Goal: Task Accomplishment & Management: Use online tool/utility

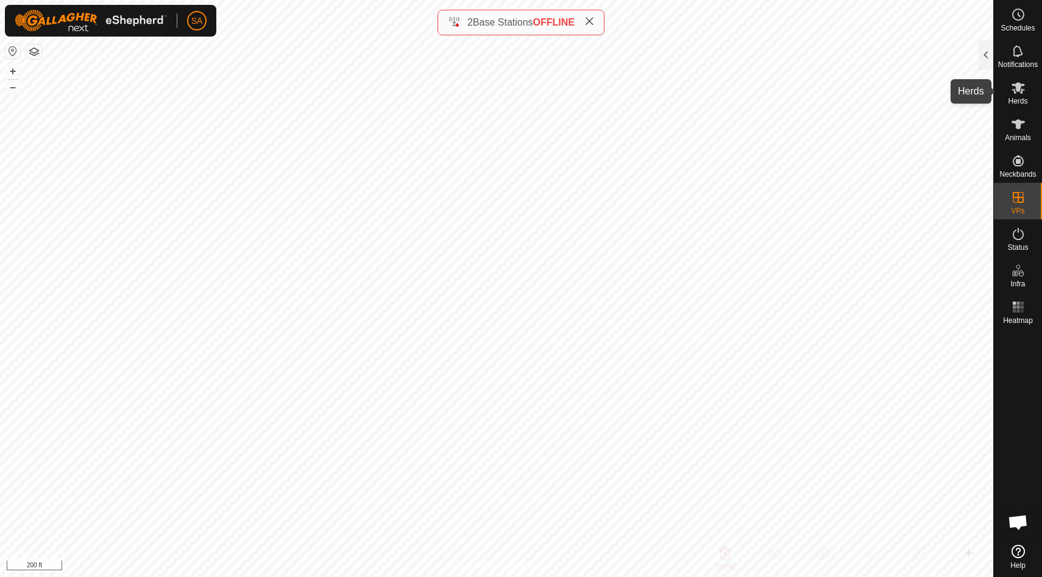
click at [1019, 94] on icon at bounding box center [1018, 87] width 15 height 15
click at [983, 56] on div at bounding box center [986, 54] width 15 height 29
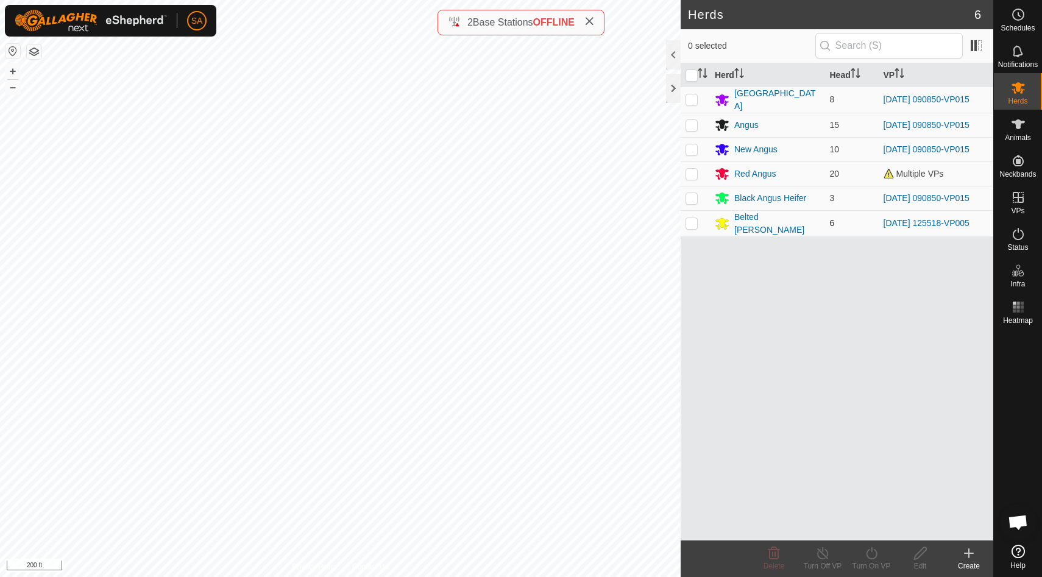
click at [695, 224] on p-checkbox at bounding box center [692, 223] width 12 height 10
checkbox input "true"
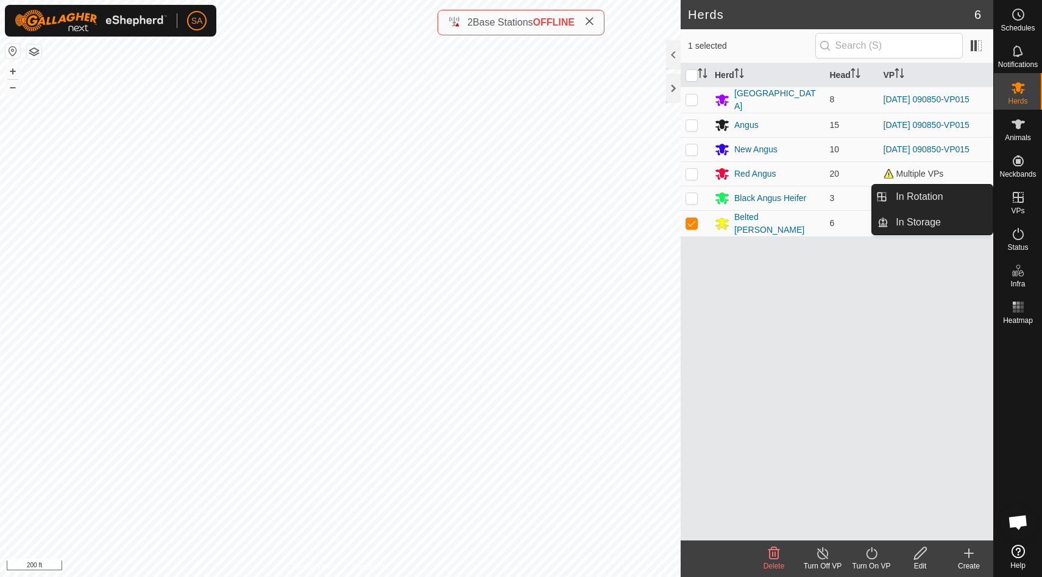
click at [1019, 196] on icon at bounding box center [1018, 197] width 15 height 15
click at [669, 86] on div at bounding box center [673, 88] width 15 height 29
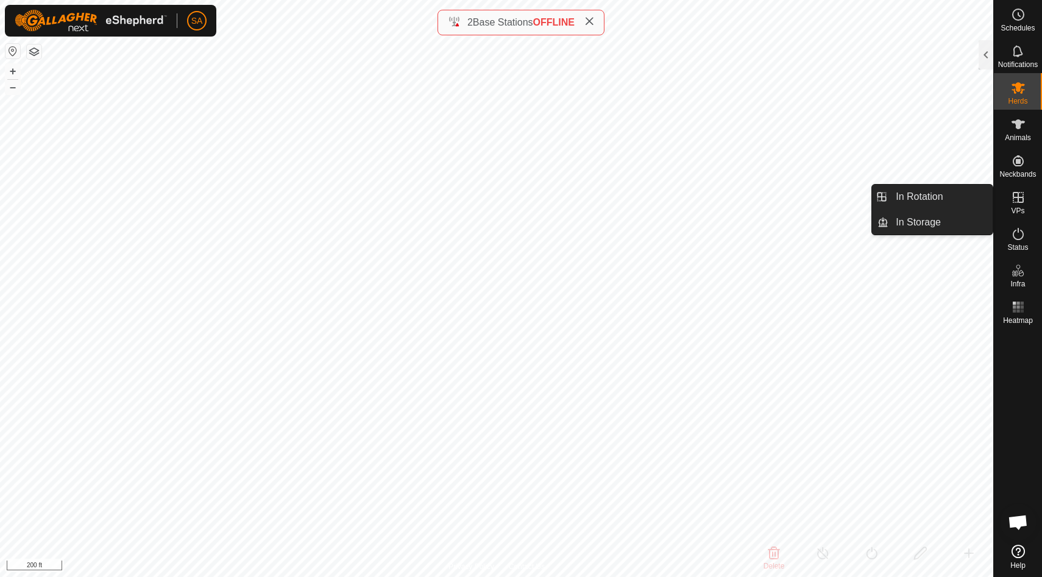
click at [1017, 204] on icon at bounding box center [1018, 197] width 15 height 15
click at [961, 202] on link "In Rotation" at bounding box center [941, 197] width 104 height 24
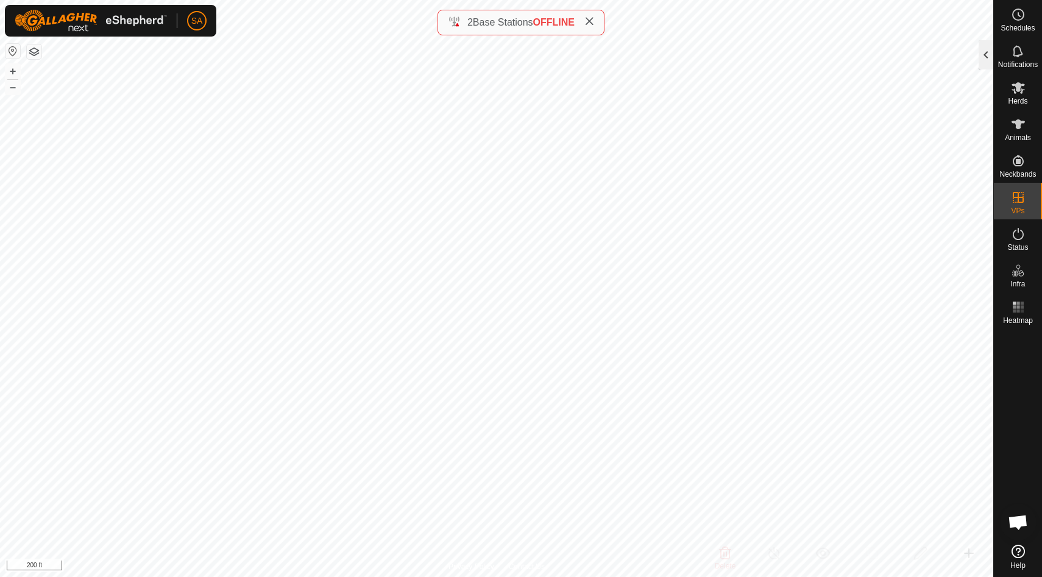
click at [987, 55] on div at bounding box center [986, 54] width 15 height 29
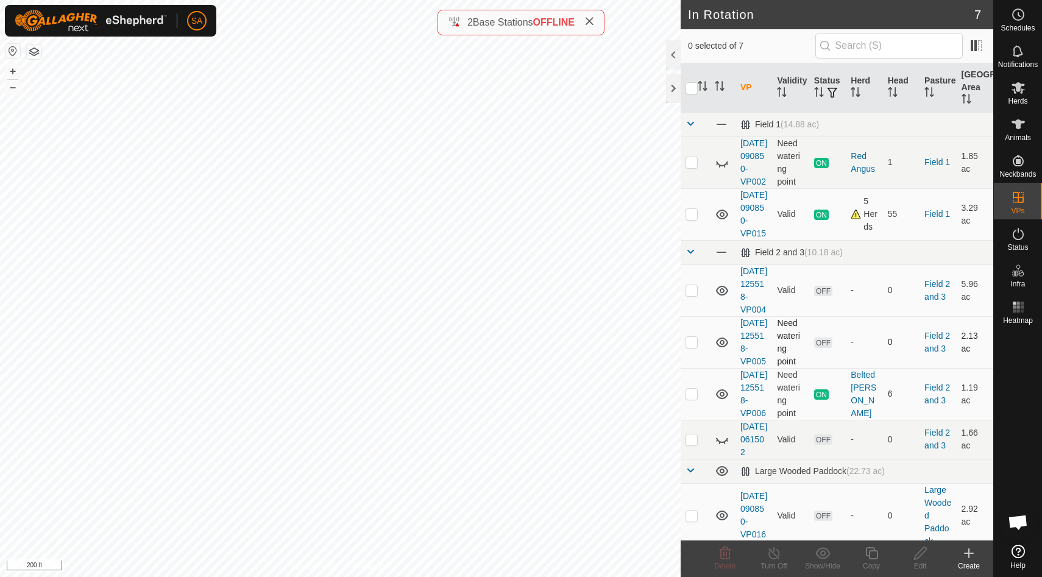
click at [693, 347] on p-checkbox at bounding box center [692, 342] width 12 height 10
checkbox input "true"
click at [694, 295] on p-checkbox at bounding box center [692, 290] width 12 height 10
checkbox input "true"
click at [691, 347] on p-checkbox at bounding box center [692, 342] width 12 height 10
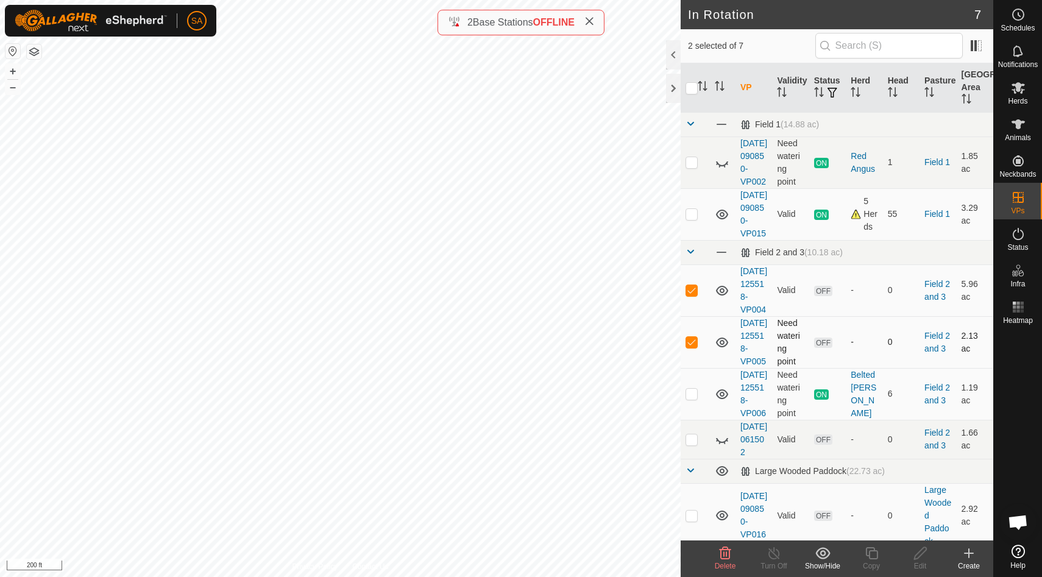
checkbox input "false"
click at [869, 554] on icon at bounding box center [872, 553] width 12 height 12
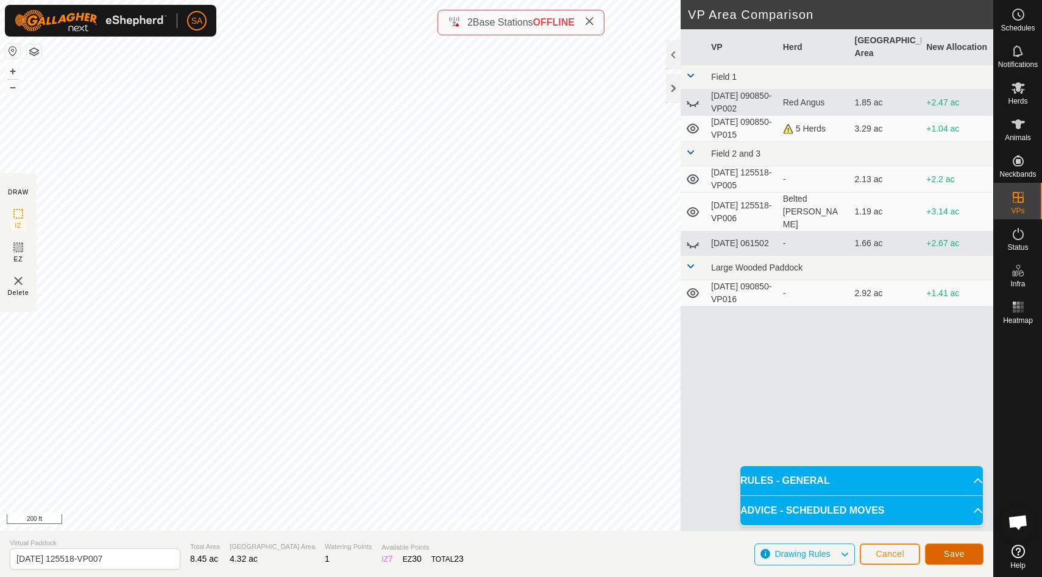
click at [964, 558] on span "Save" at bounding box center [954, 554] width 21 height 10
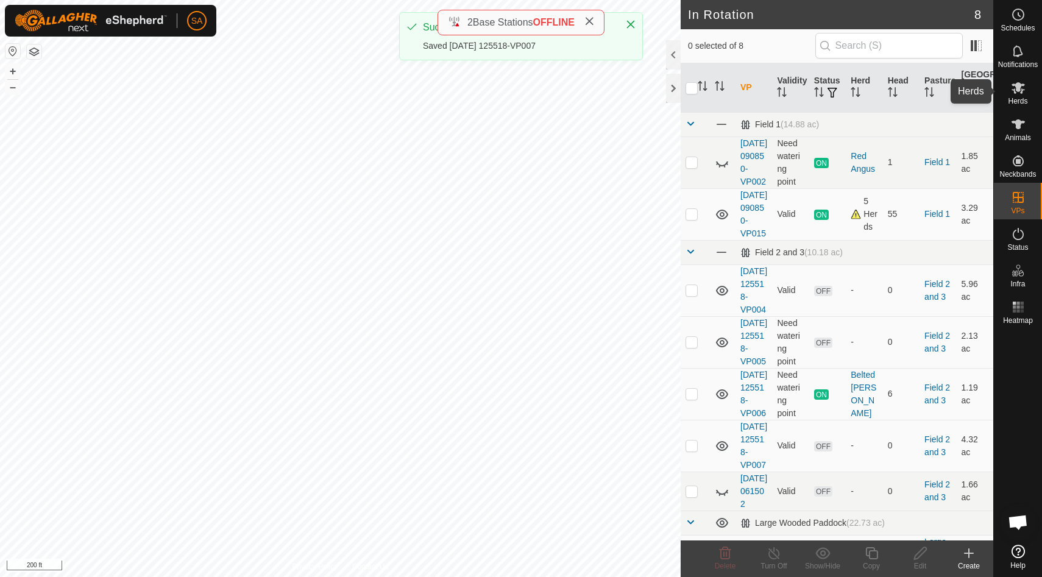
click at [1019, 86] on icon at bounding box center [1018, 88] width 13 height 12
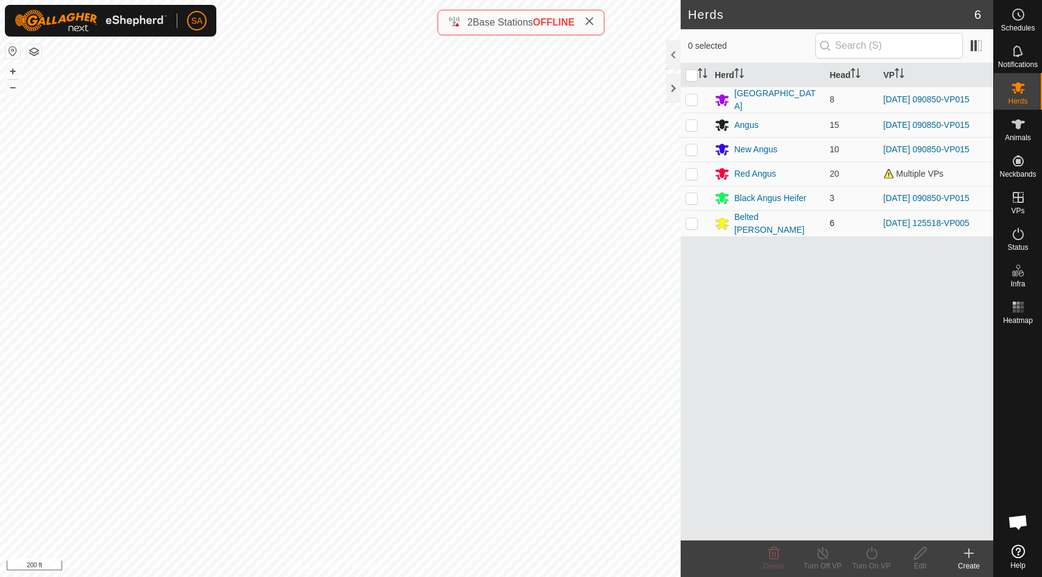
click at [696, 221] on p-checkbox at bounding box center [692, 223] width 12 height 10
checkbox input "true"
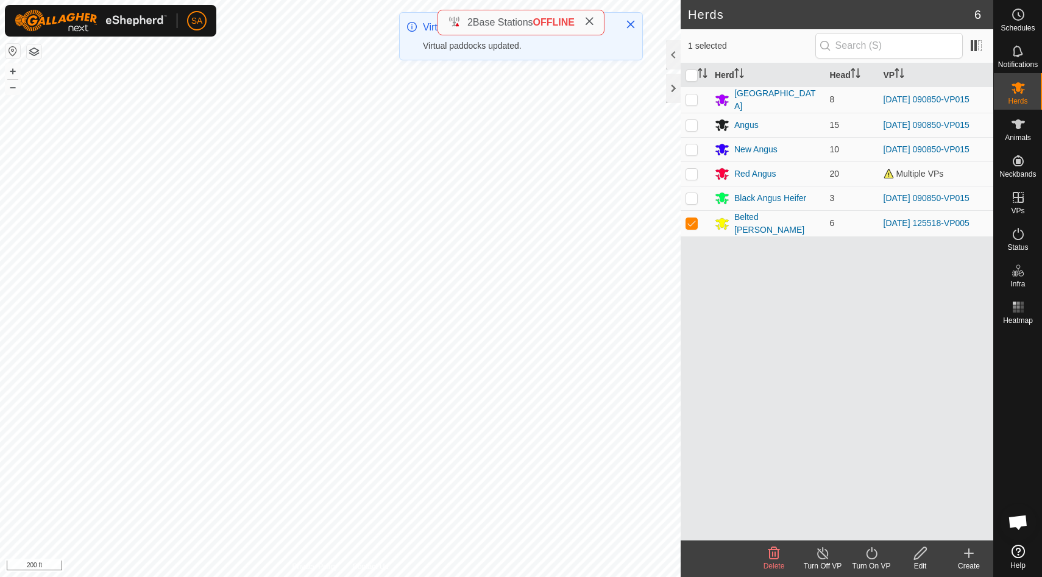
click at [872, 552] on icon at bounding box center [871, 553] width 15 height 15
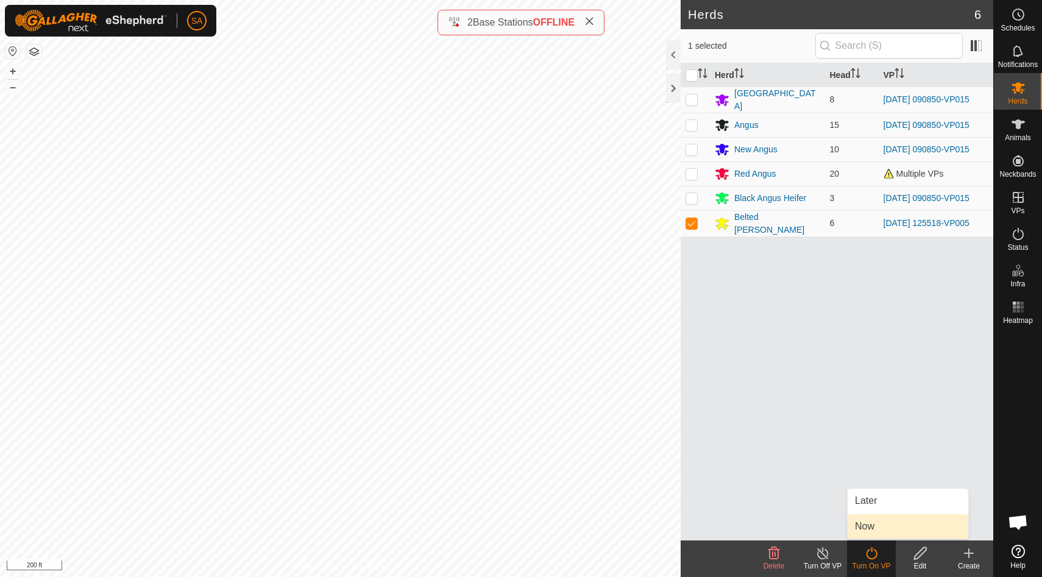
click at [882, 525] on link "Now" at bounding box center [908, 527] width 121 height 24
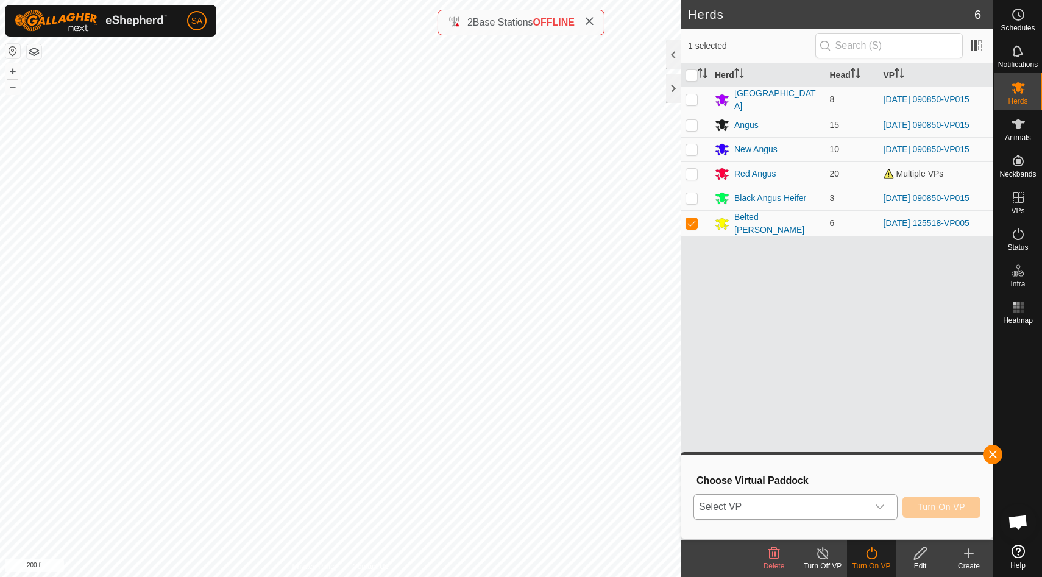
click at [881, 506] on icon "dropdown trigger" at bounding box center [880, 507] width 10 height 10
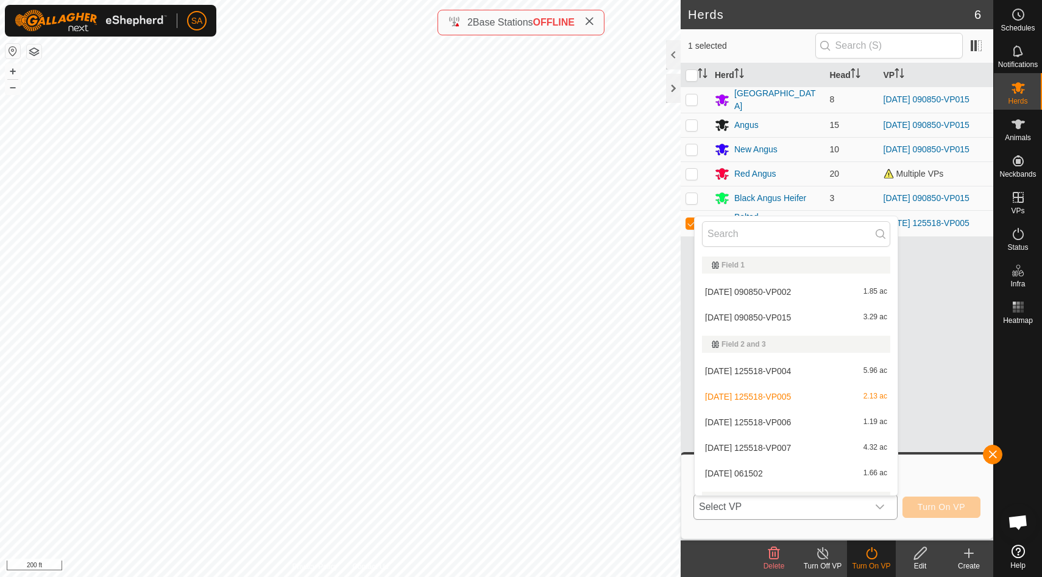
click at [876, 453] on li "[DATE] 125518-VP007 4.32 ac" at bounding box center [796, 448] width 203 height 24
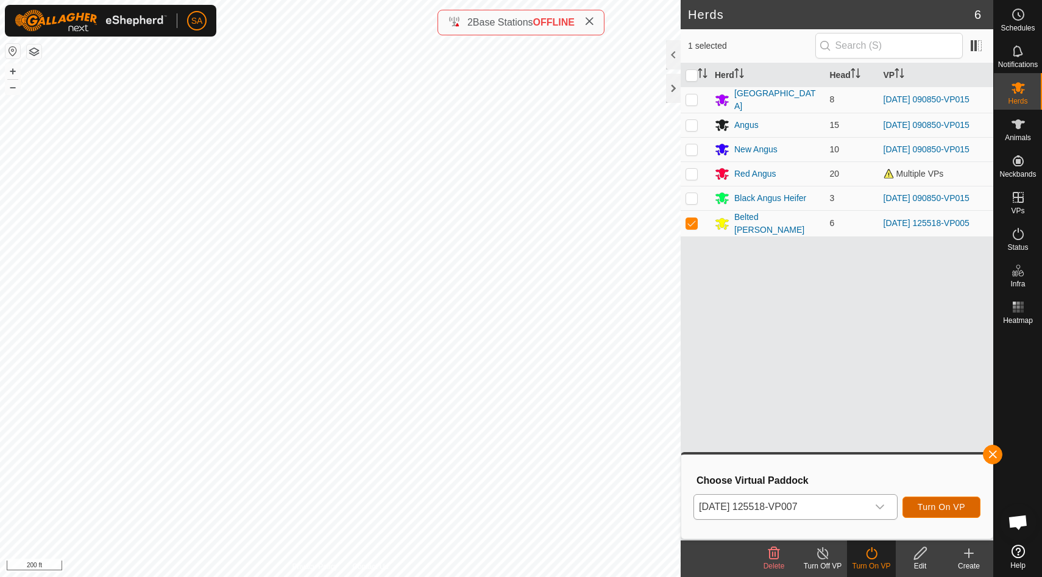
click at [936, 505] on span "Turn On VP" at bounding box center [942, 507] width 48 height 10
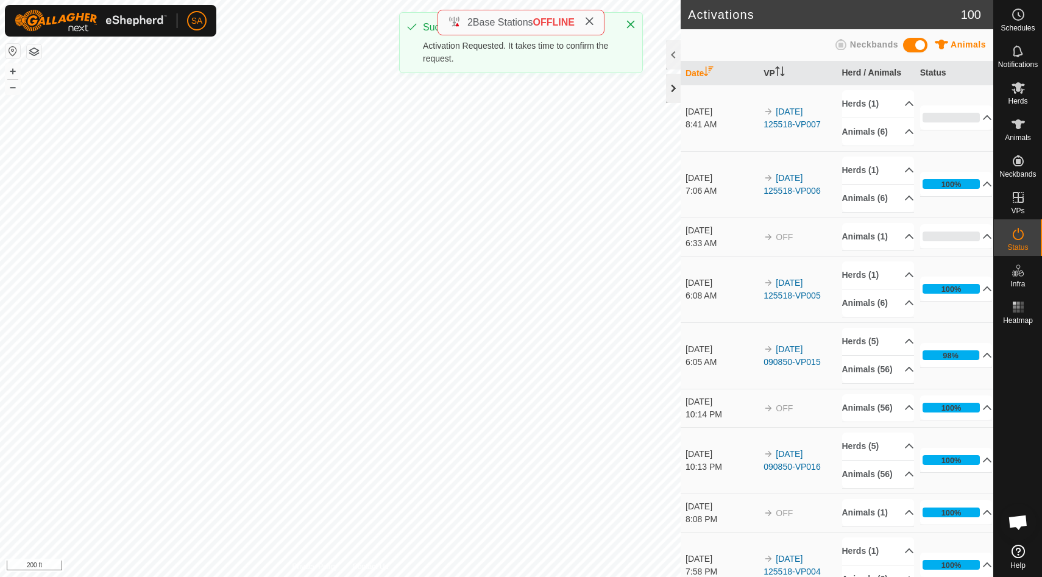
click at [675, 92] on div at bounding box center [673, 88] width 15 height 29
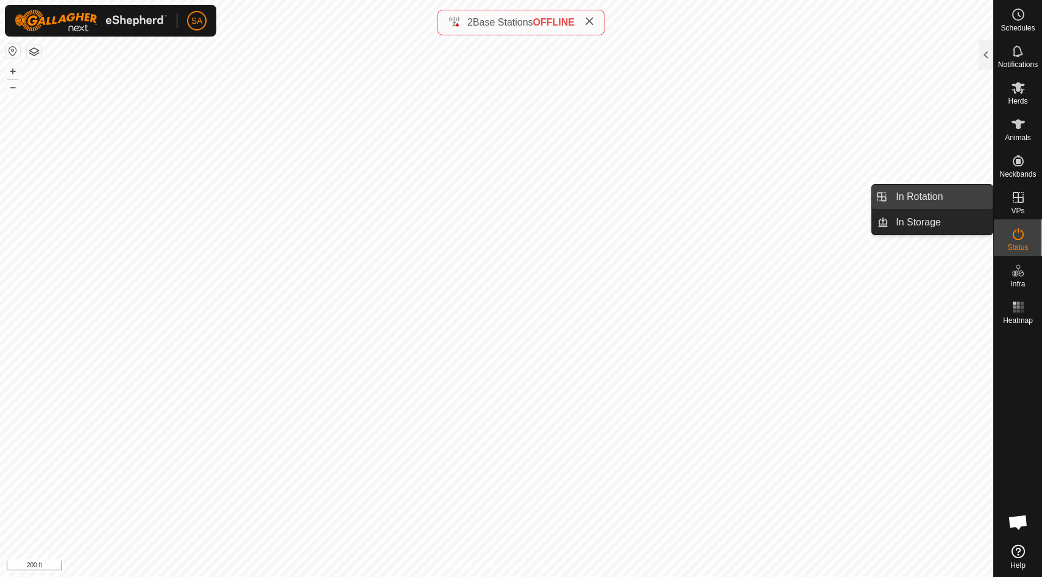
click at [969, 202] on link "In Rotation" at bounding box center [941, 197] width 104 height 24
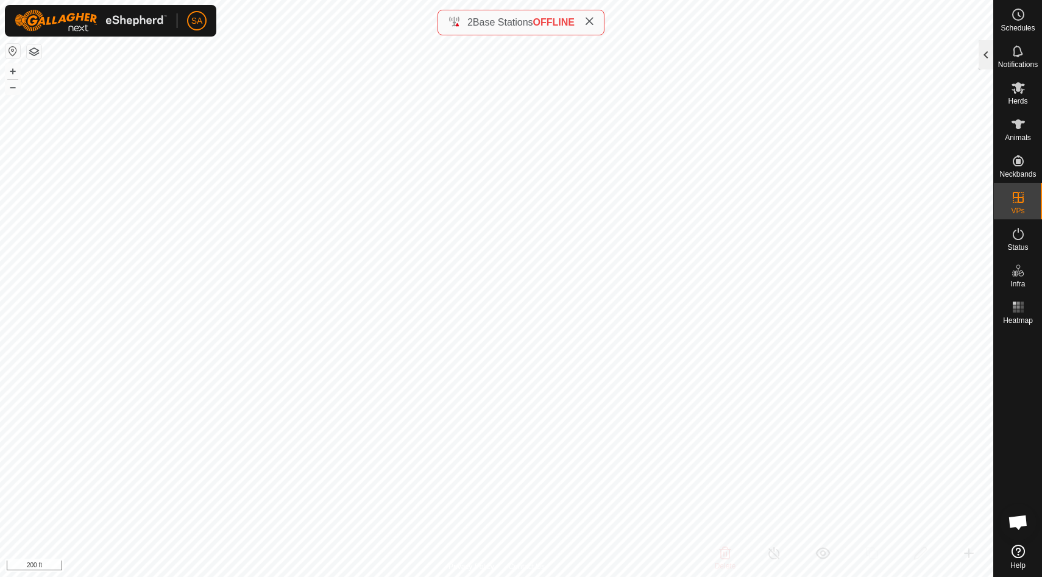
click at [983, 65] on div at bounding box center [986, 54] width 15 height 29
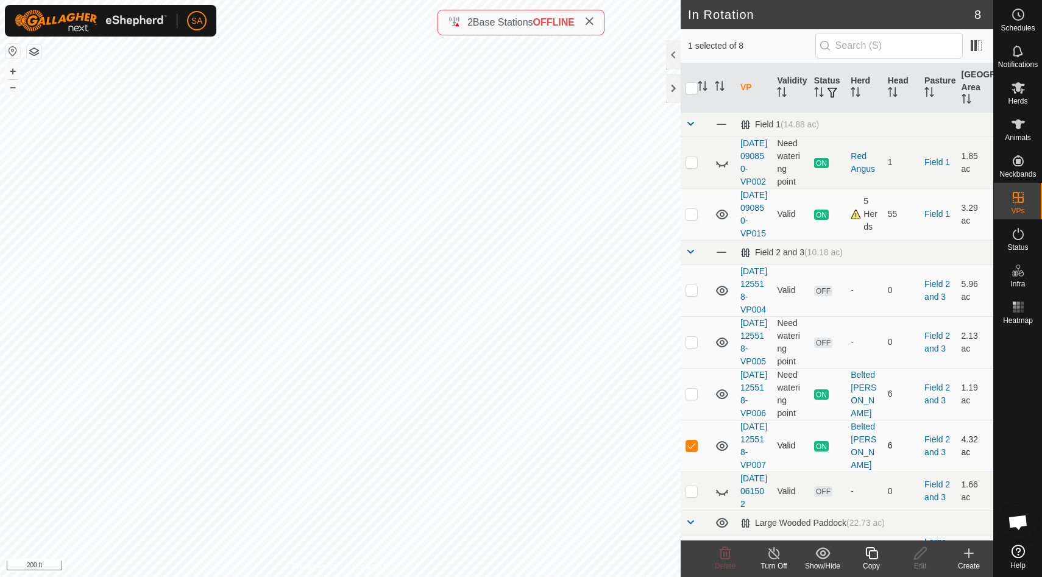
click at [688, 451] on p-checkbox at bounding box center [692, 446] width 12 height 10
checkbox input "false"
click at [692, 295] on p-checkbox at bounding box center [692, 290] width 12 height 10
checkbox input "false"
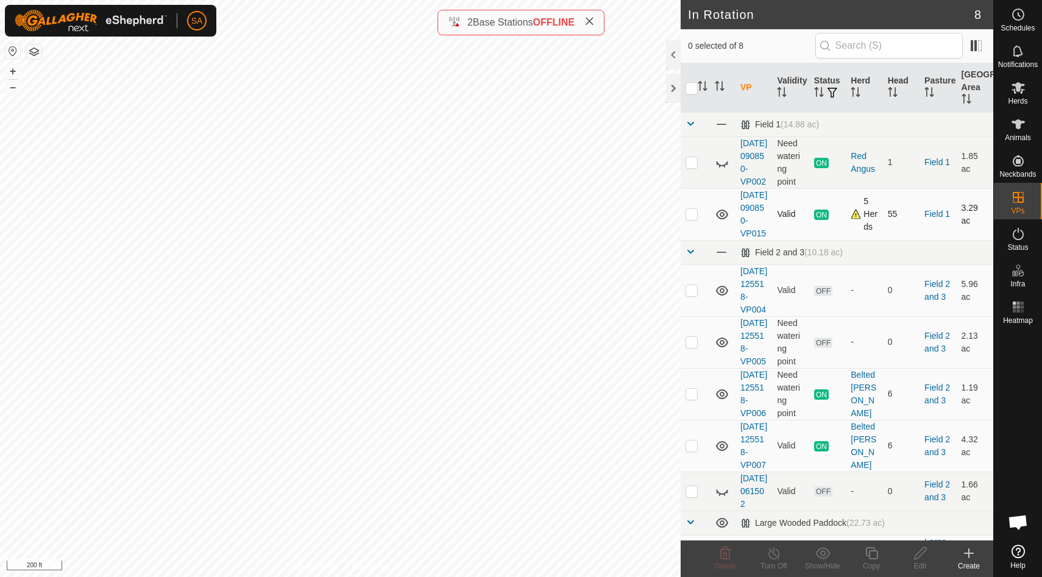
click at [692, 219] on p-checkbox at bounding box center [692, 214] width 12 height 10
click at [685, 232] on td at bounding box center [695, 214] width 29 height 52
checkbox input "false"
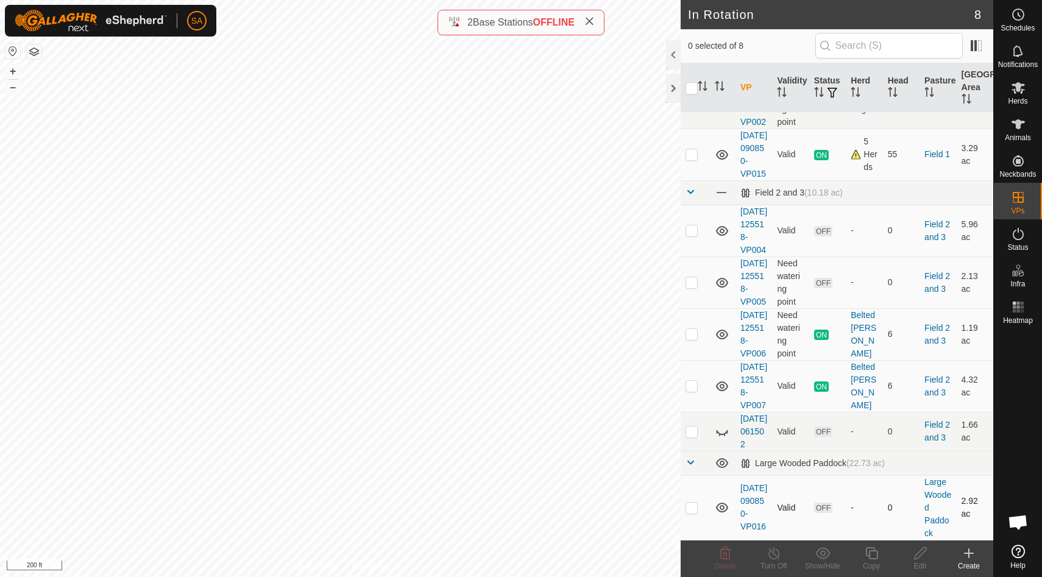
click at [690, 510] on p-checkbox at bounding box center [692, 508] width 12 height 10
checkbox input "true"
click at [873, 558] on icon at bounding box center [871, 553] width 15 height 15
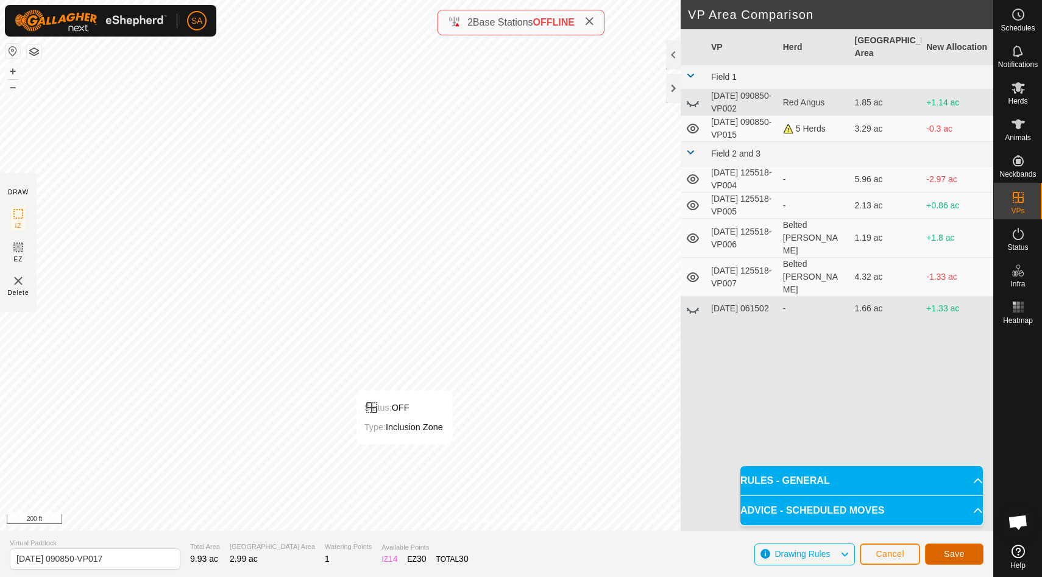
click at [962, 552] on span "Save" at bounding box center [954, 554] width 21 height 10
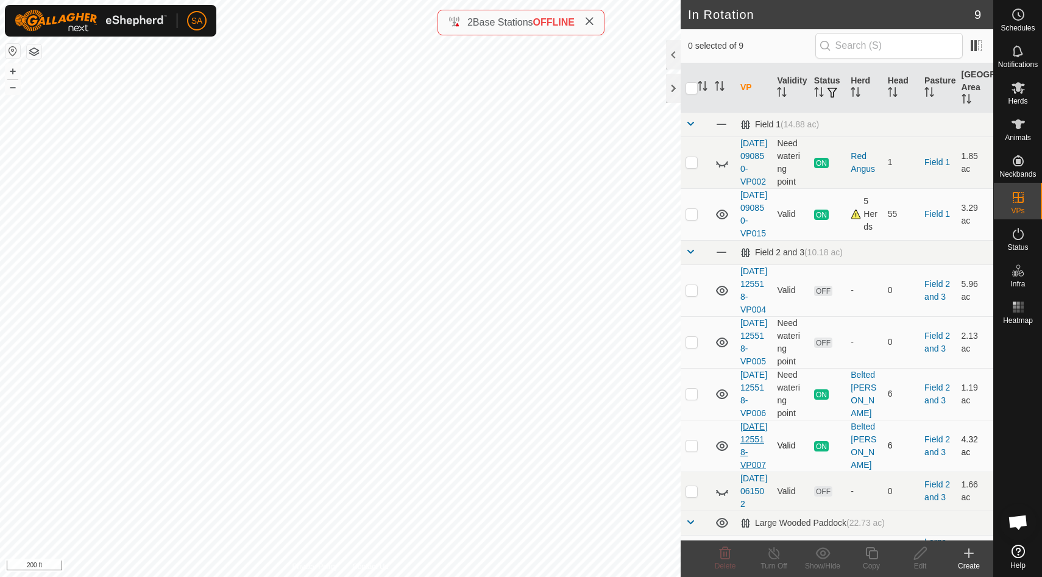
scroll to position [213, 0]
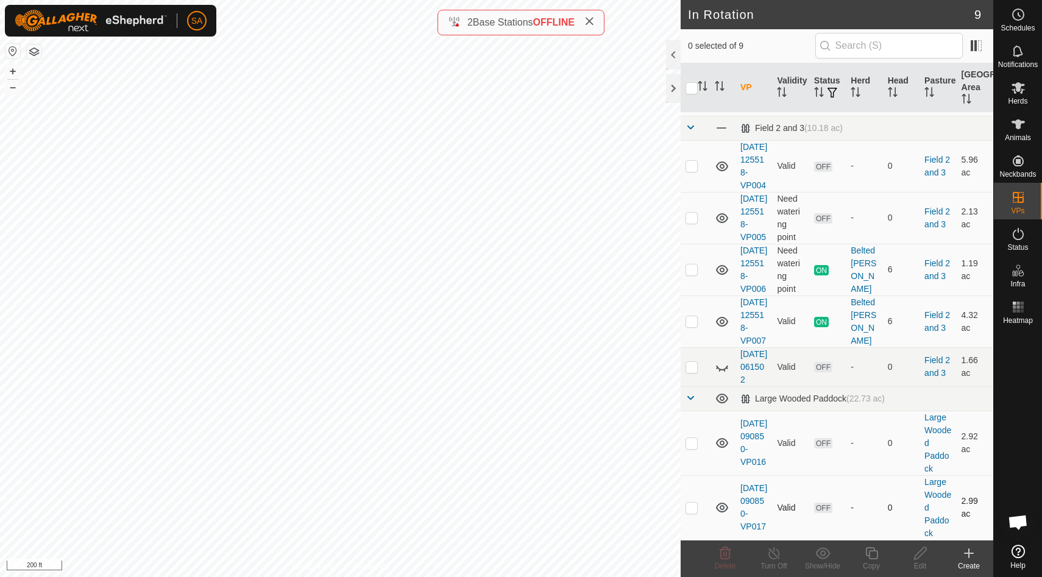
click at [692, 507] on p-checkbox at bounding box center [692, 508] width 12 height 10
checkbox input "true"
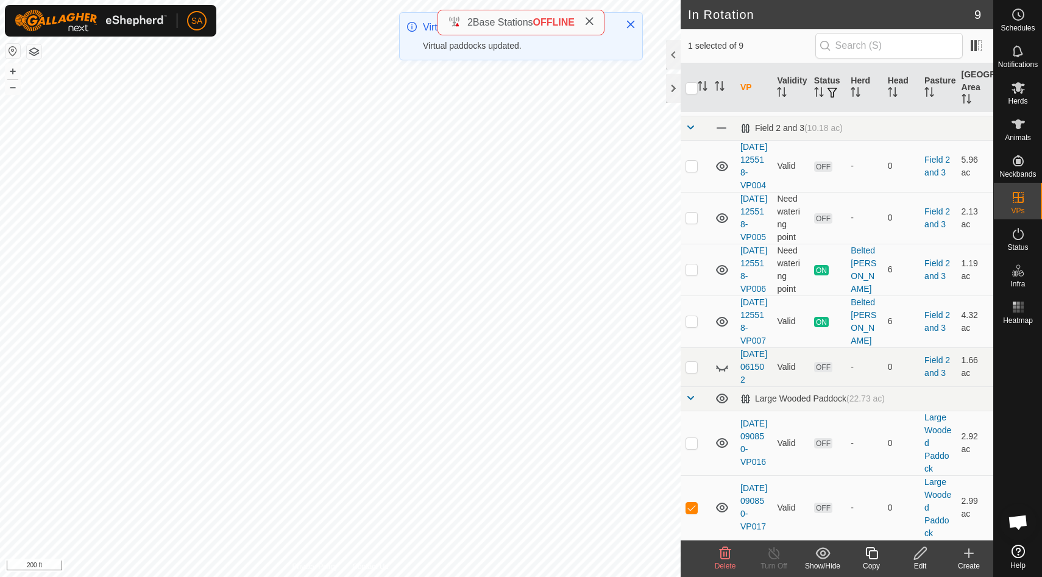
scroll to position [0, 0]
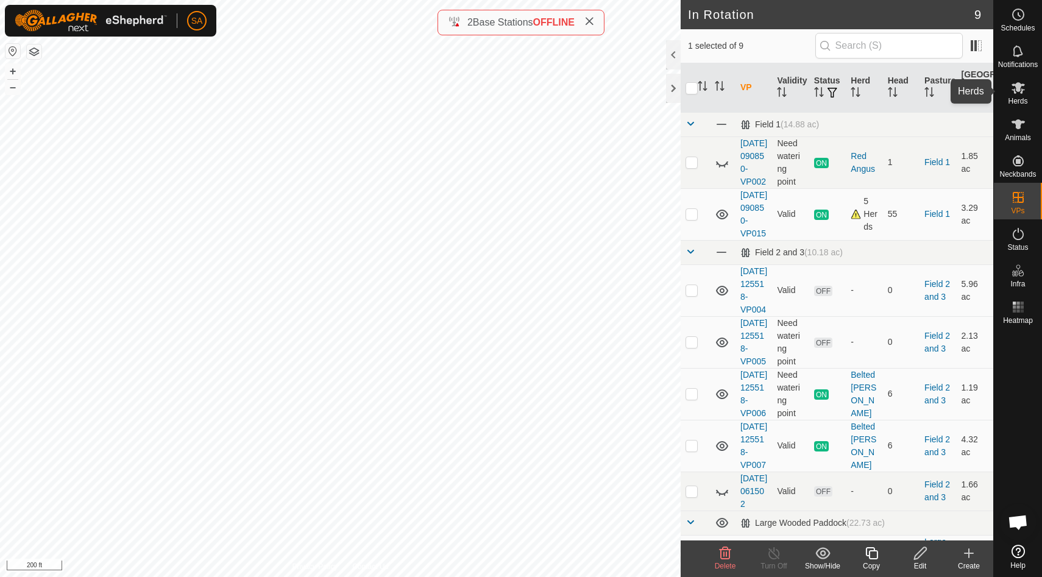
click at [1017, 93] on icon at bounding box center [1018, 87] width 15 height 15
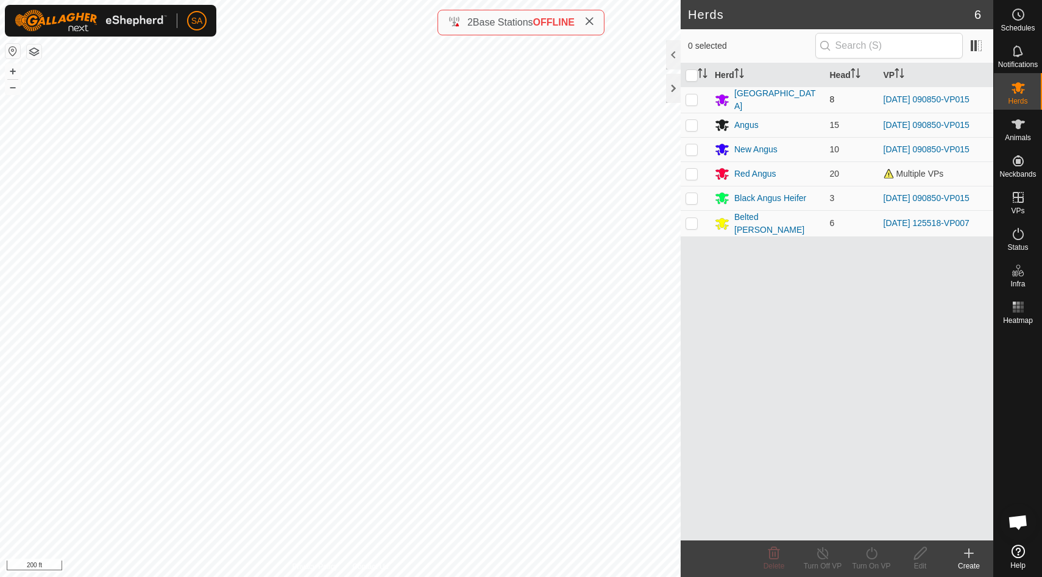
click at [687, 98] on p-checkbox at bounding box center [692, 99] width 12 height 10
checkbox input "true"
click at [694, 122] on p-checkbox at bounding box center [692, 125] width 12 height 10
checkbox input "true"
click at [690, 144] on p-checkbox at bounding box center [692, 149] width 12 height 10
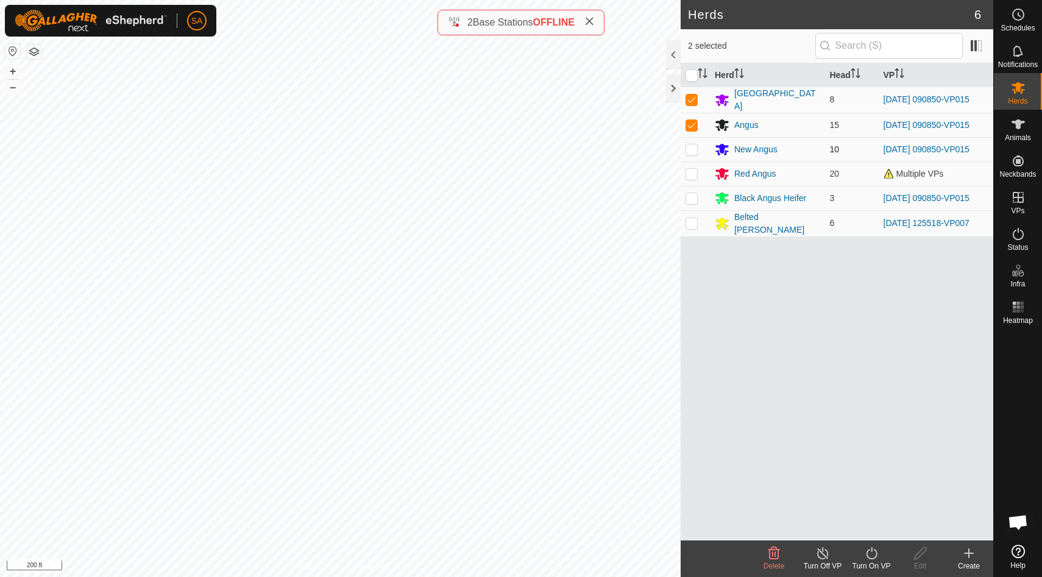
checkbox input "true"
click at [688, 173] on p-checkbox at bounding box center [692, 174] width 12 height 10
checkbox input "true"
click at [693, 197] on p-checkbox at bounding box center [692, 198] width 12 height 10
checkbox input "true"
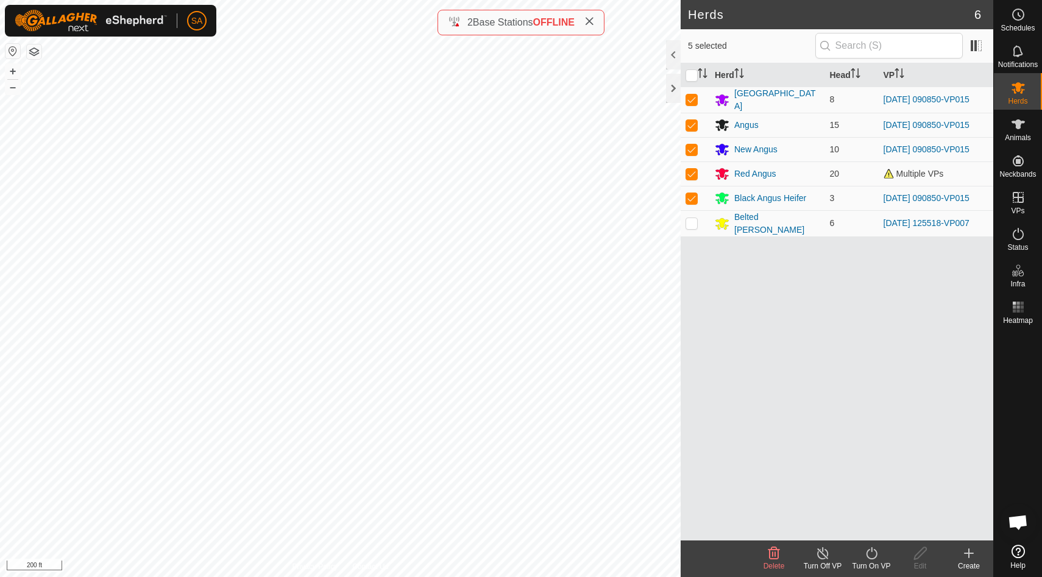
click at [869, 558] on icon at bounding box center [871, 553] width 11 height 12
click at [868, 528] on link "Now" at bounding box center [908, 527] width 121 height 24
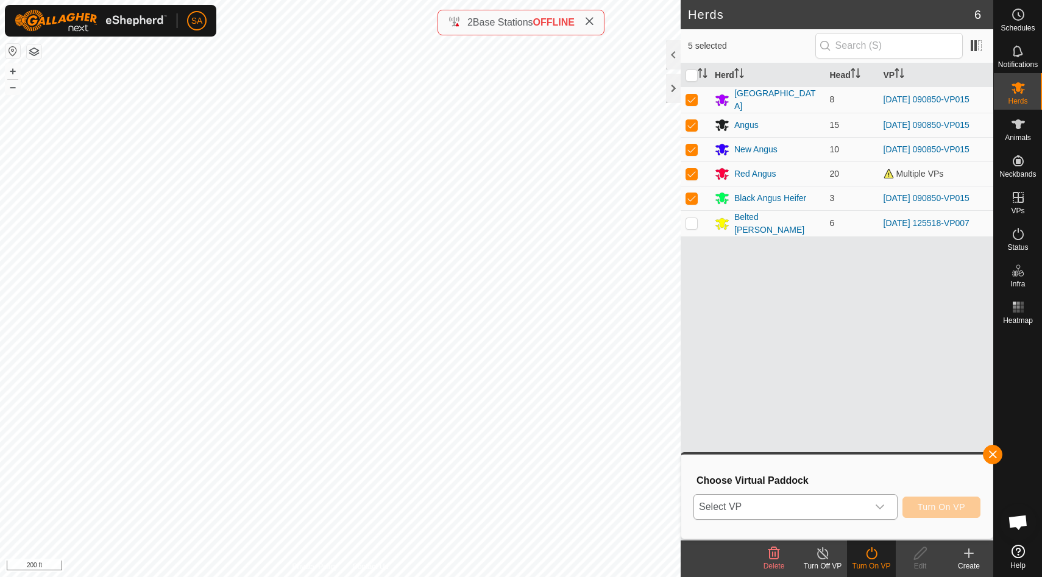
click at [886, 504] on div "dropdown trigger" at bounding box center [880, 507] width 24 height 24
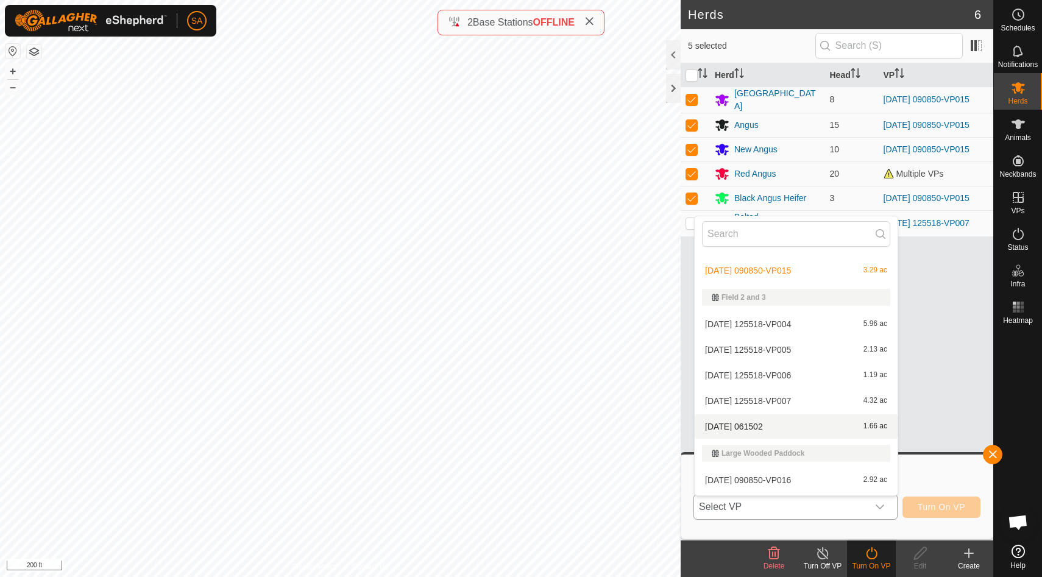
scroll to position [69, 0]
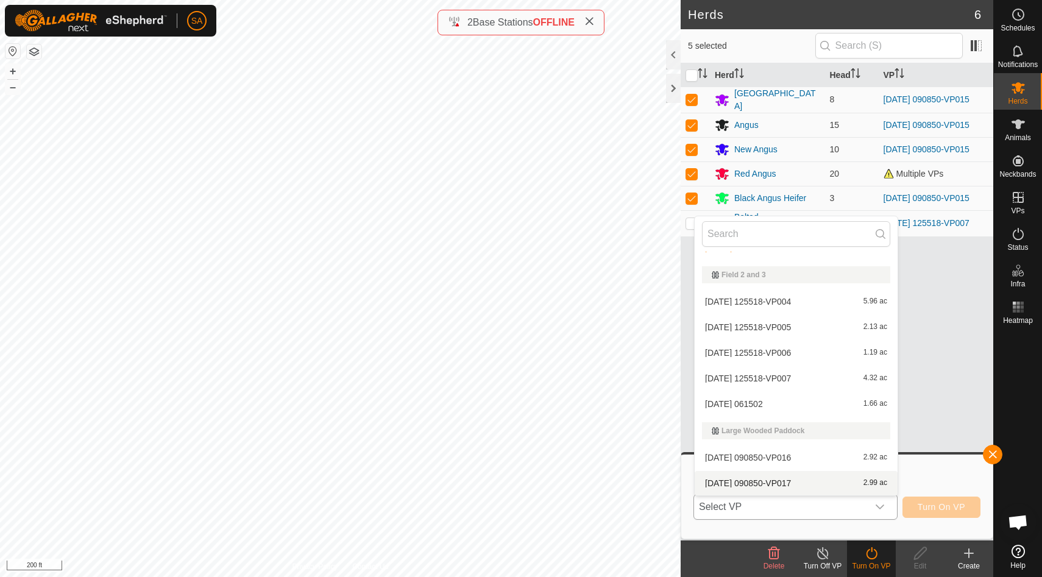
click at [778, 480] on li "[DATE] 090850-VP017 2.99 ac" at bounding box center [796, 483] width 203 height 24
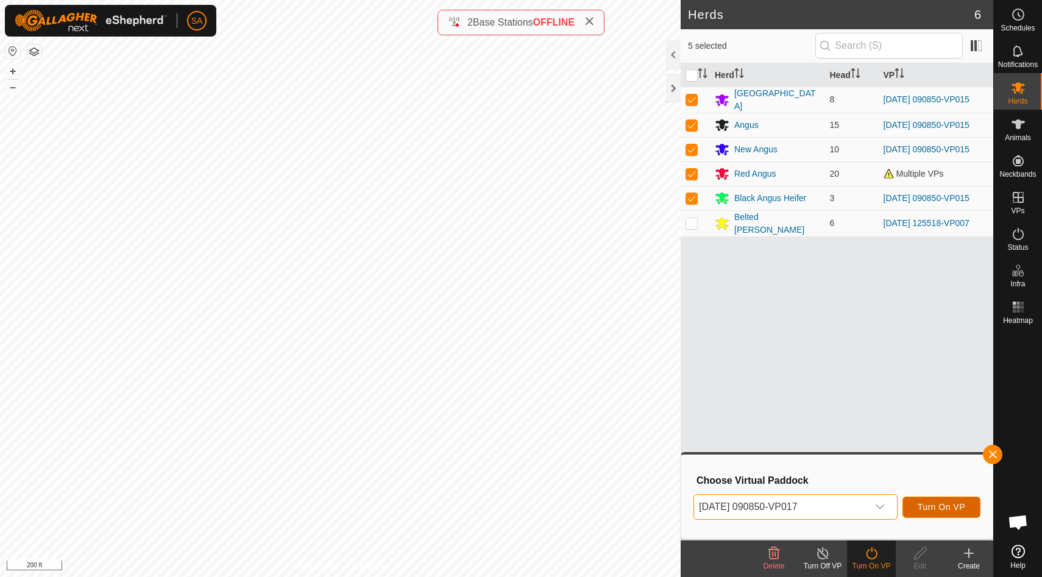
click at [950, 505] on span "Turn On VP" at bounding box center [942, 507] width 48 height 10
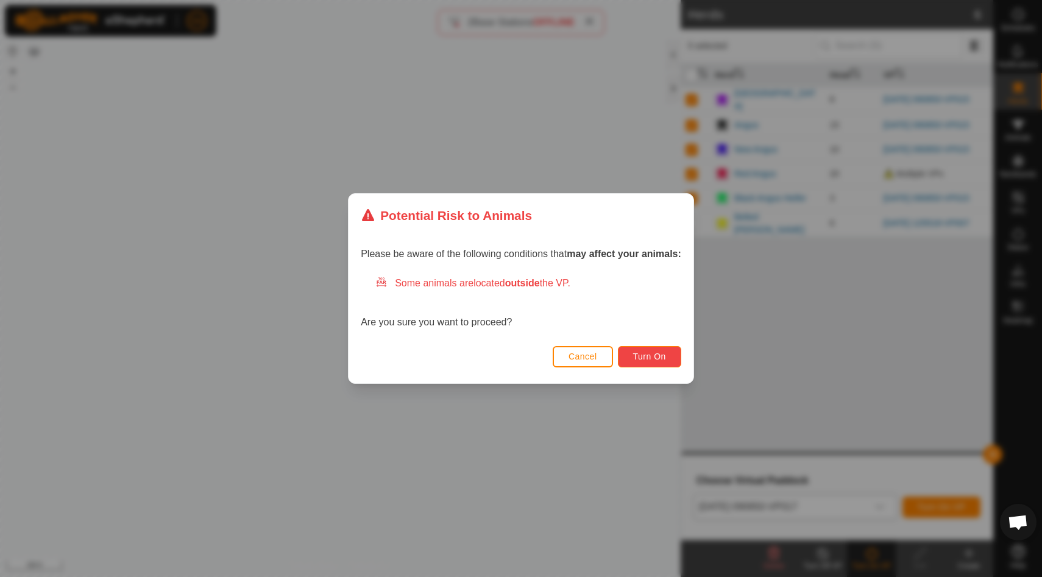
click at [668, 353] on button "Turn On" at bounding box center [649, 356] width 63 height 21
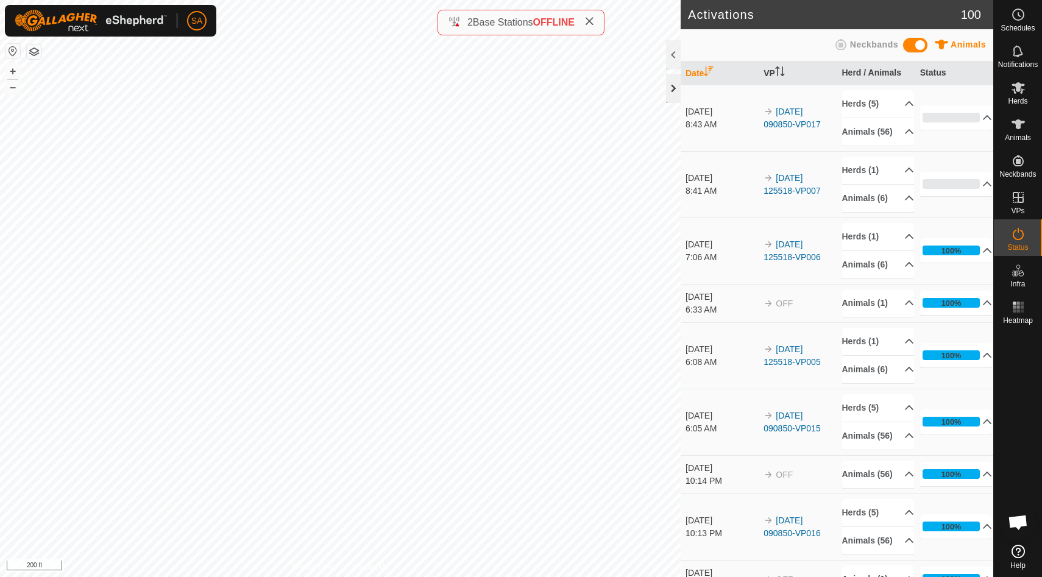
click at [670, 85] on div at bounding box center [673, 88] width 15 height 29
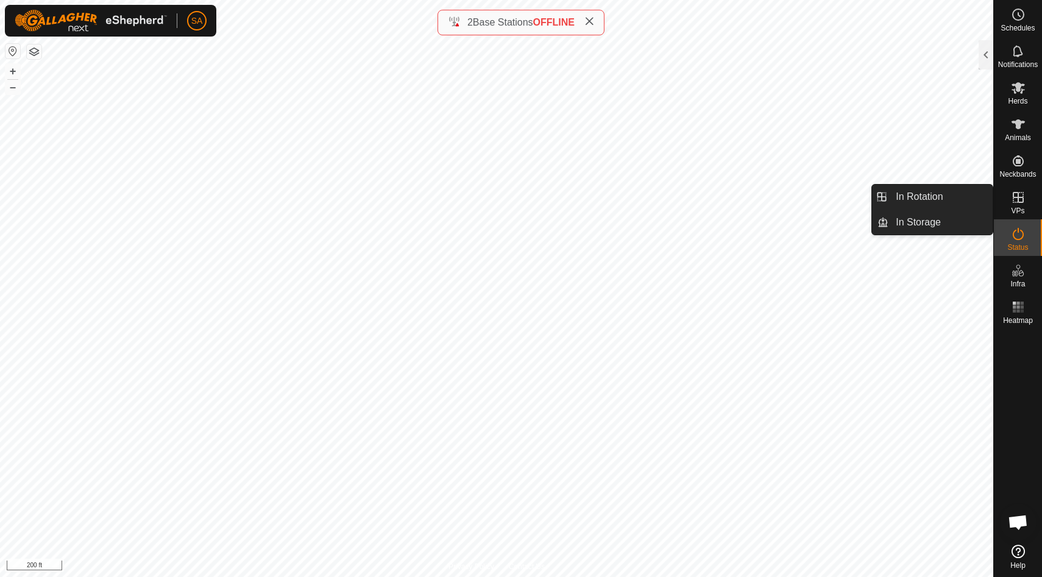
click at [1025, 202] on icon at bounding box center [1018, 197] width 15 height 15
click at [947, 194] on link "In Rotation" at bounding box center [941, 197] width 104 height 24
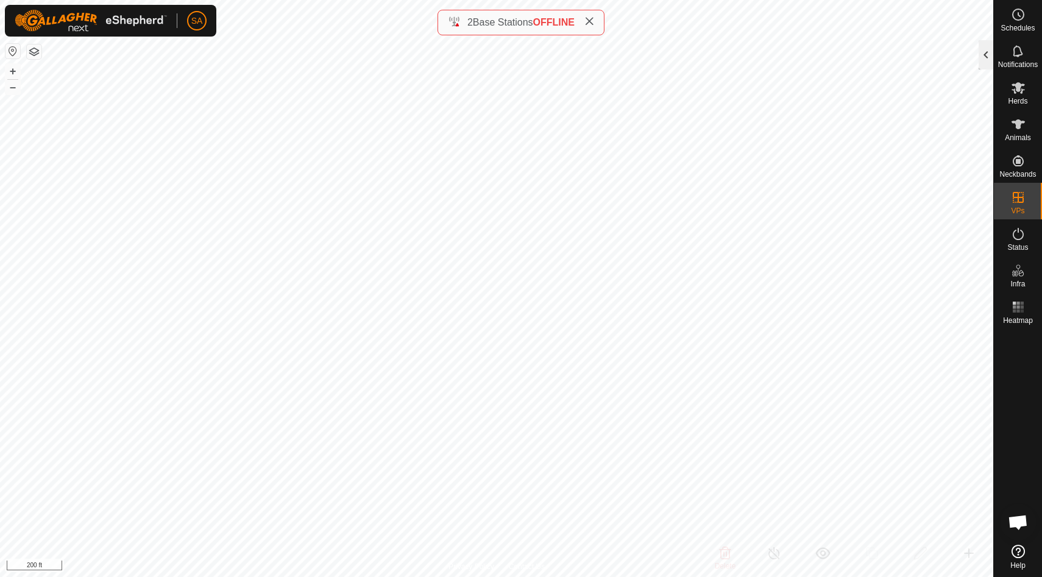
click at [989, 48] on div at bounding box center [986, 54] width 15 height 29
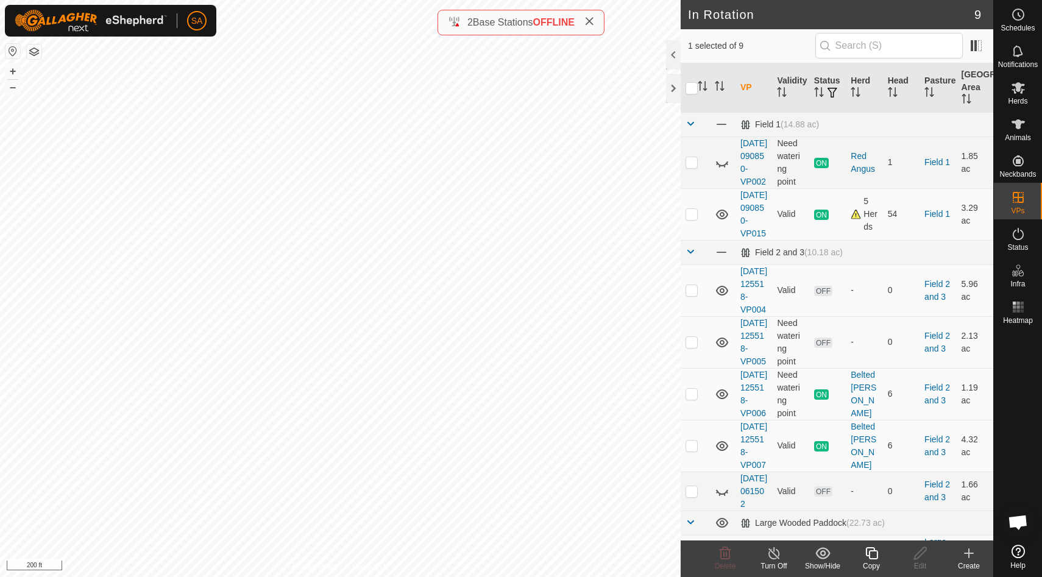
click at [872, 560] on icon at bounding box center [871, 553] width 15 height 15
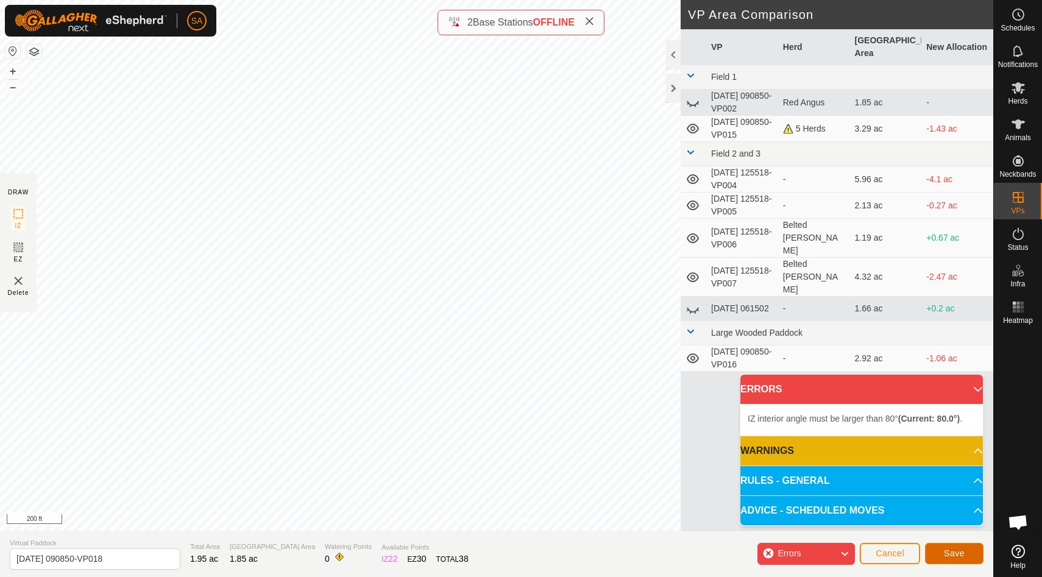
click at [958, 557] on span "Save" at bounding box center [954, 554] width 21 height 10
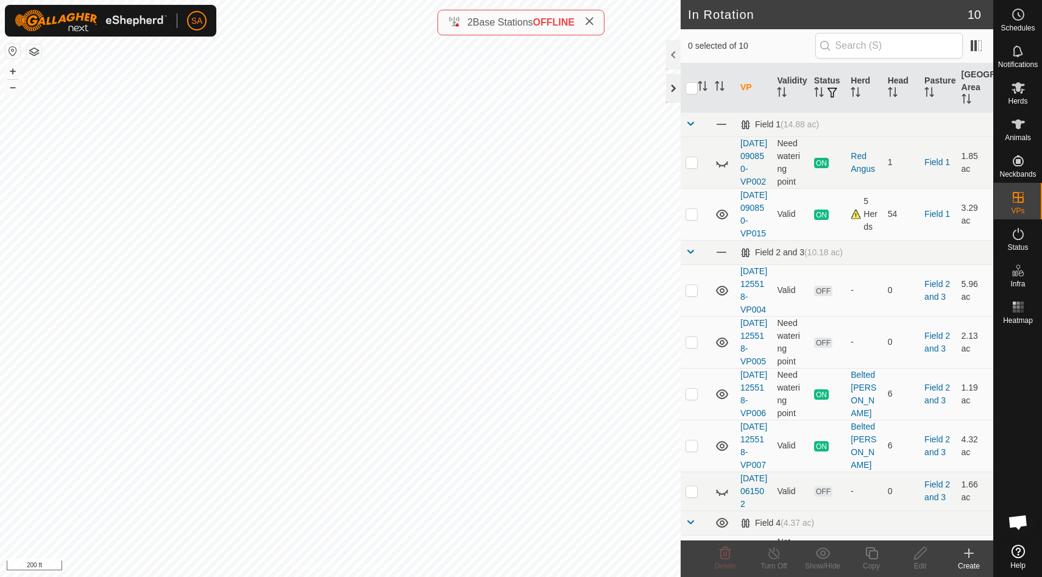
click at [674, 87] on div at bounding box center [673, 88] width 15 height 29
